Goal: Use online tool/utility: Utilize a website feature to perform a specific function

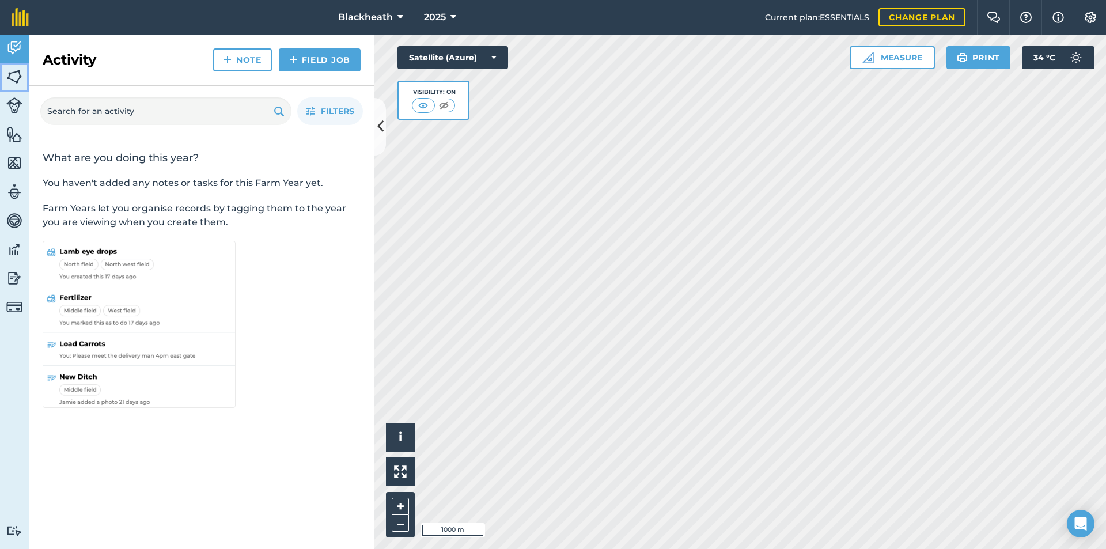
click at [6, 75] on link "Fields" at bounding box center [14, 77] width 29 height 29
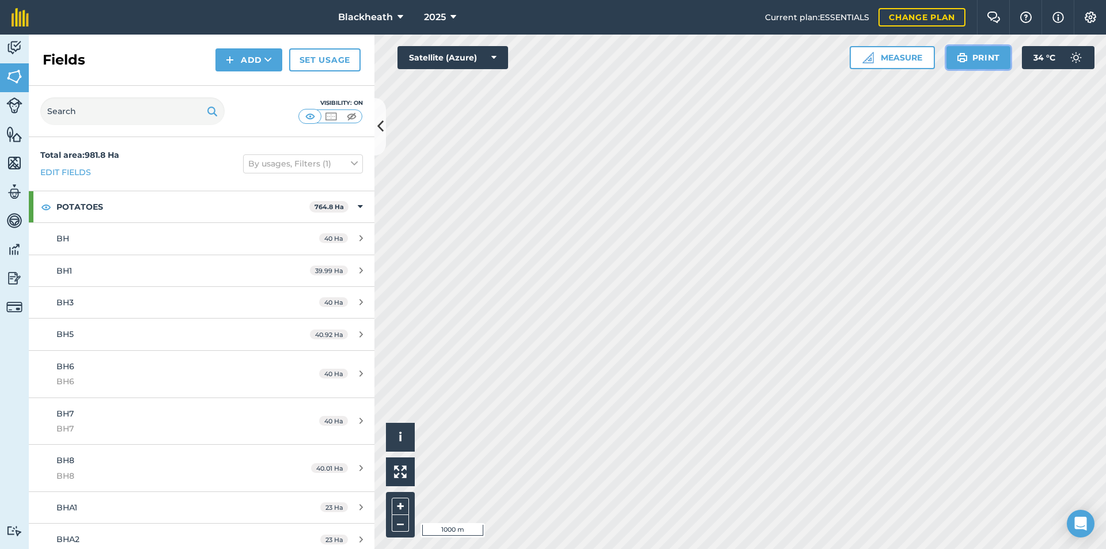
click at [961, 59] on img at bounding box center [962, 58] width 11 height 14
click at [987, 56] on button "Print" at bounding box center [978, 57] width 65 height 23
click at [895, 55] on button "Measure" at bounding box center [892, 57] width 85 height 23
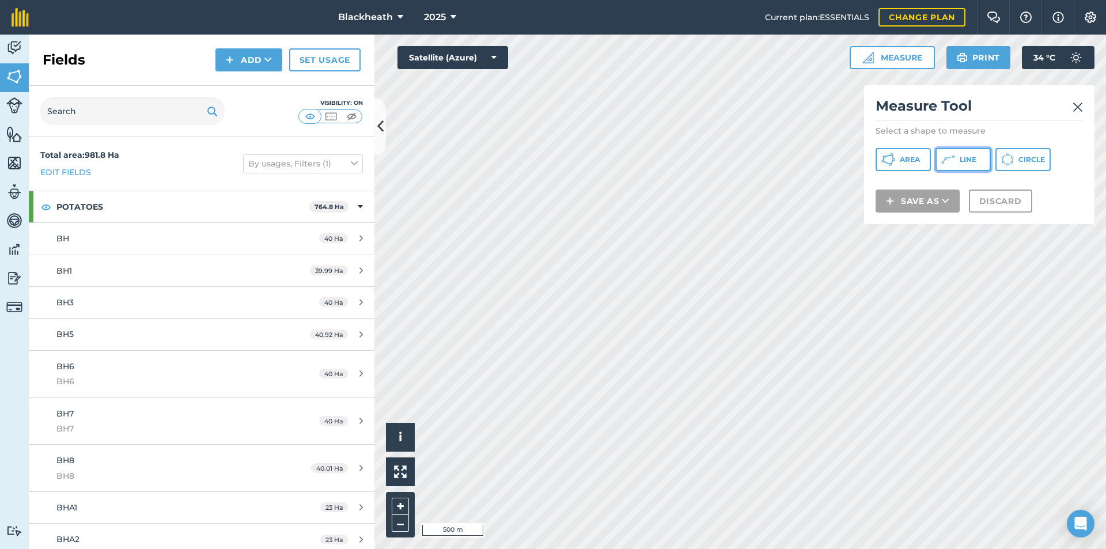
click at [969, 159] on span "Line" at bounding box center [968, 159] width 17 height 9
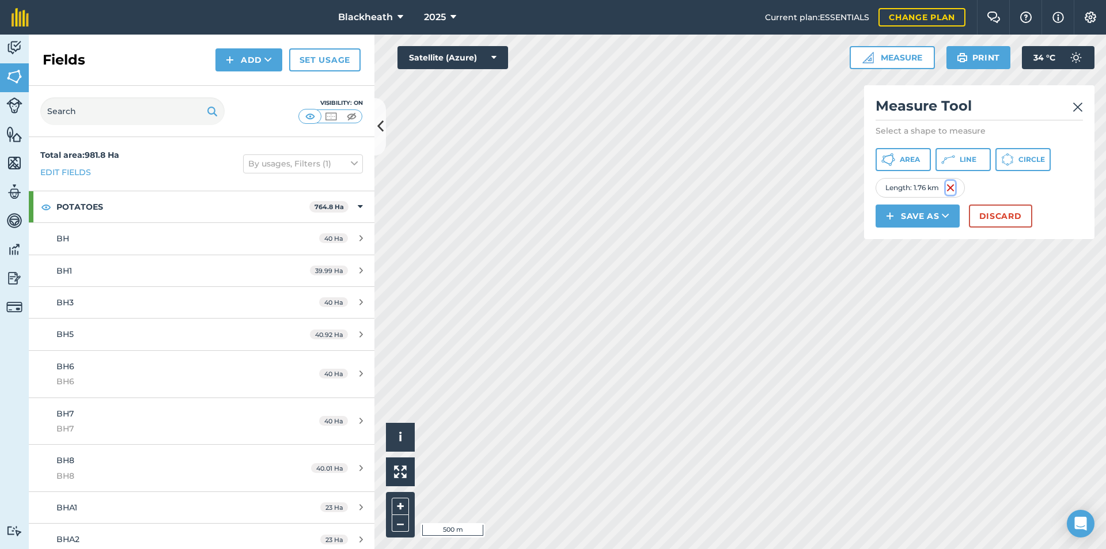
click at [949, 188] on img at bounding box center [950, 188] width 9 height 14
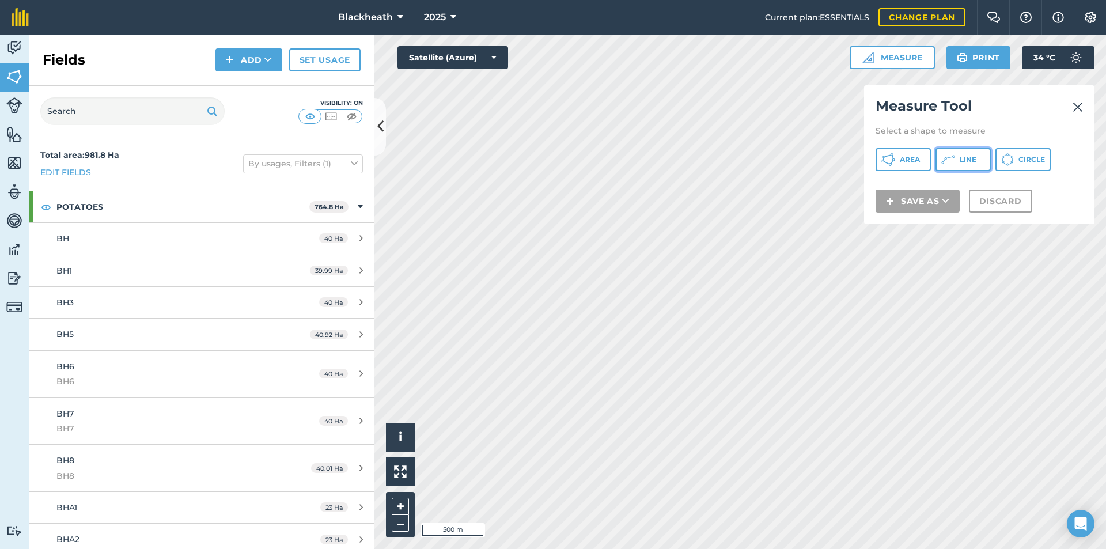
click at [956, 164] on button "Line" at bounding box center [962, 159] width 55 height 23
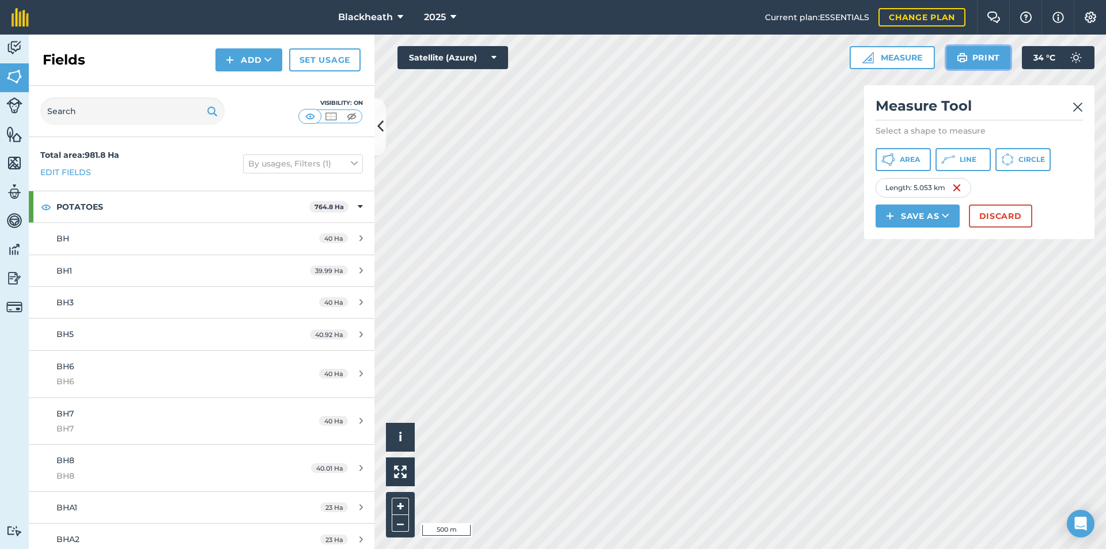
click at [983, 54] on button "Print" at bounding box center [978, 57] width 65 height 23
click at [11, 75] on img at bounding box center [14, 76] width 16 height 17
click at [10, 74] on img at bounding box center [14, 76] width 16 height 17
click at [4, 43] on link "Activity" at bounding box center [14, 49] width 29 height 29
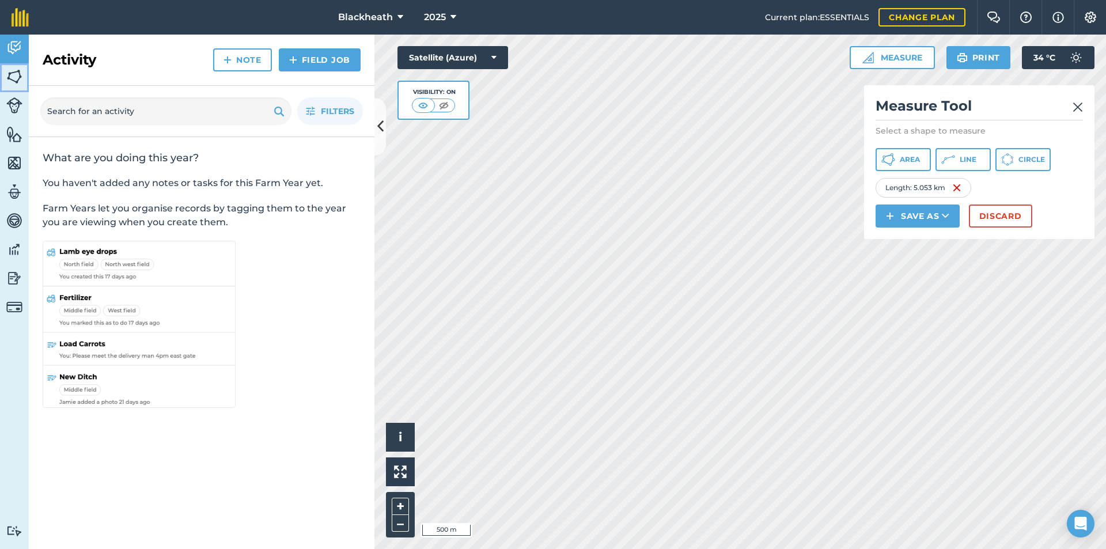
click at [3, 71] on link "Fields" at bounding box center [14, 77] width 29 height 29
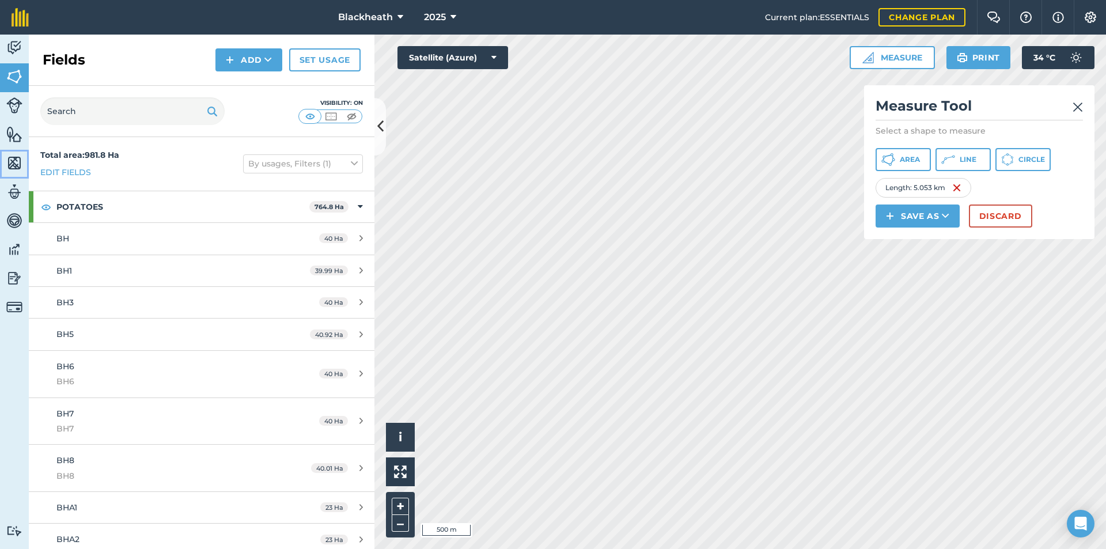
click at [17, 163] on img at bounding box center [14, 162] width 16 height 17
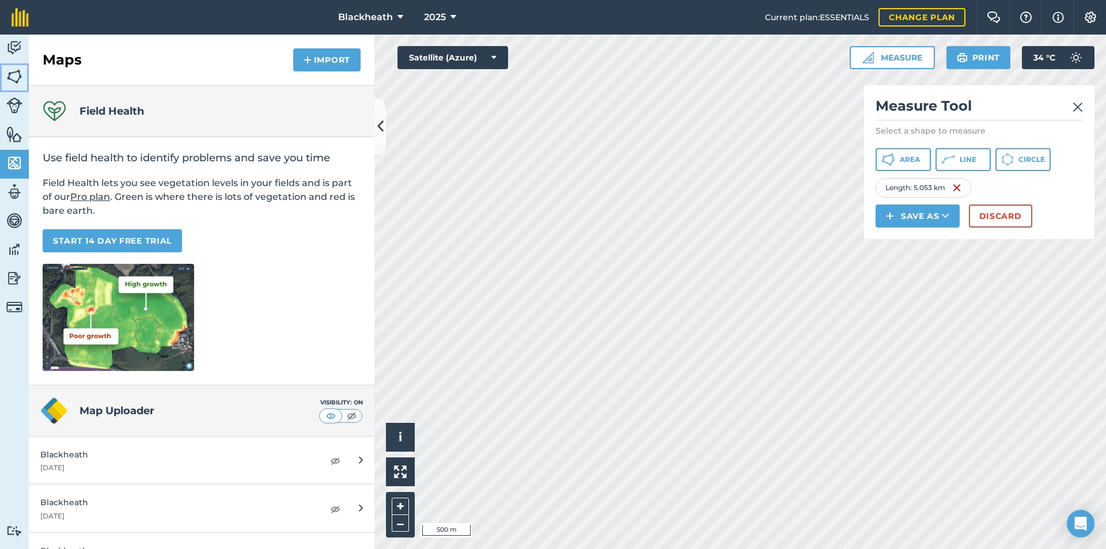
click at [10, 79] on img at bounding box center [14, 76] width 16 height 17
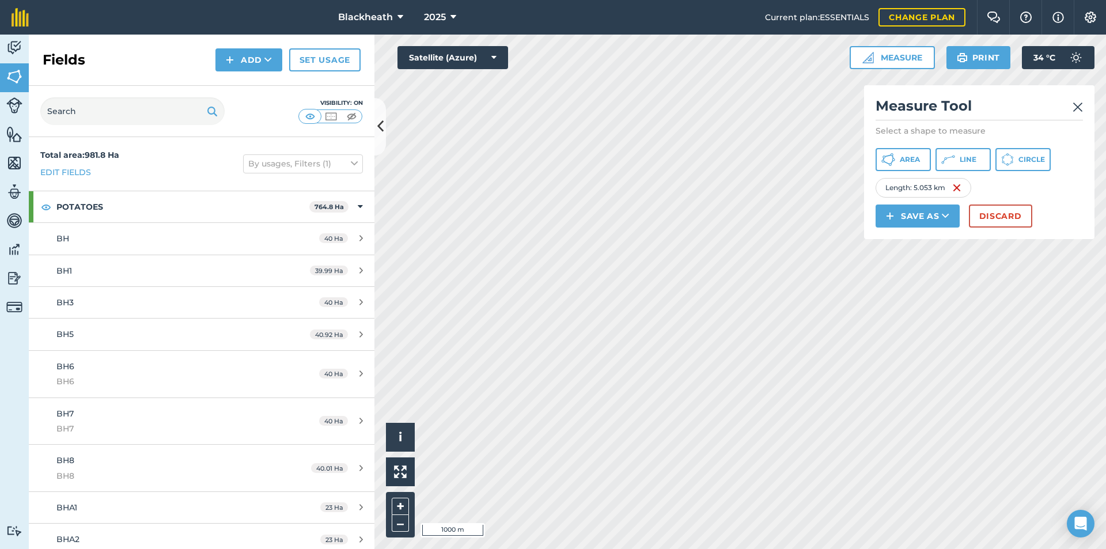
click at [1077, 105] on img at bounding box center [1078, 107] width 10 height 14
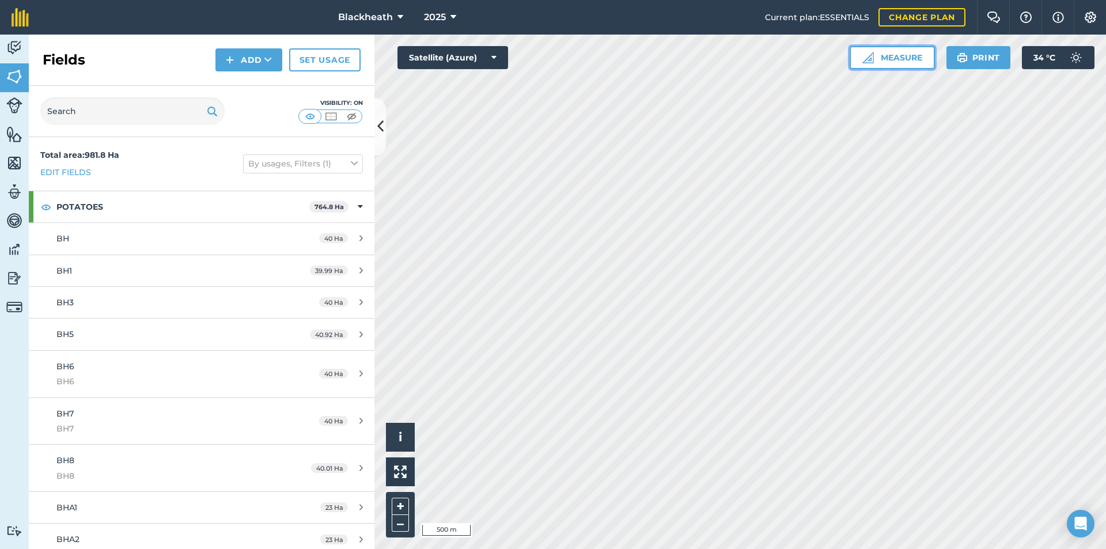
click at [900, 57] on button "Measure" at bounding box center [892, 57] width 85 height 23
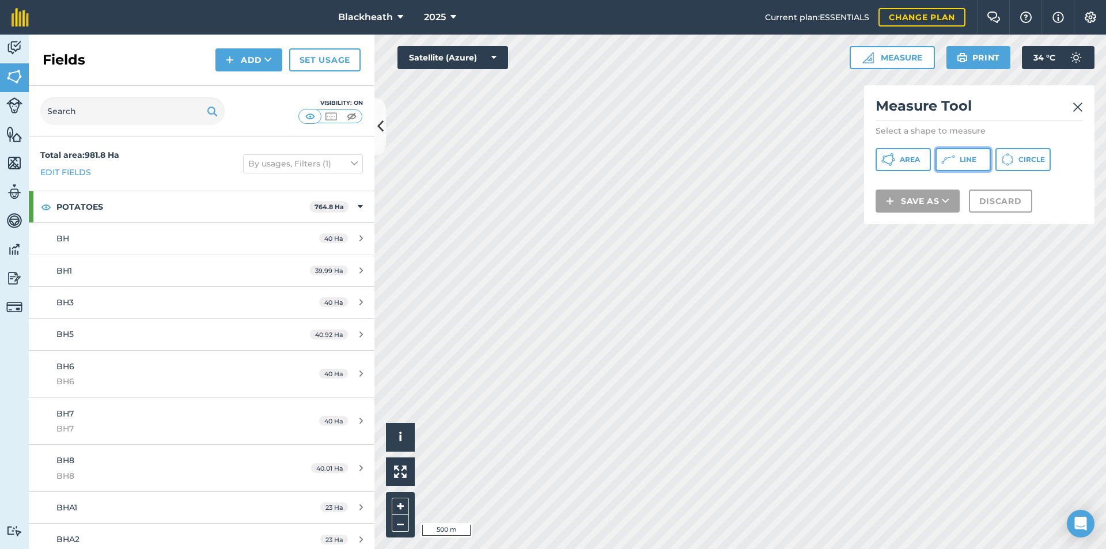
click at [964, 159] on span "Line" at bounding box center [968, 159] width 17 height 9
